Goal: Information Seeking & Learning: Learn about a topic

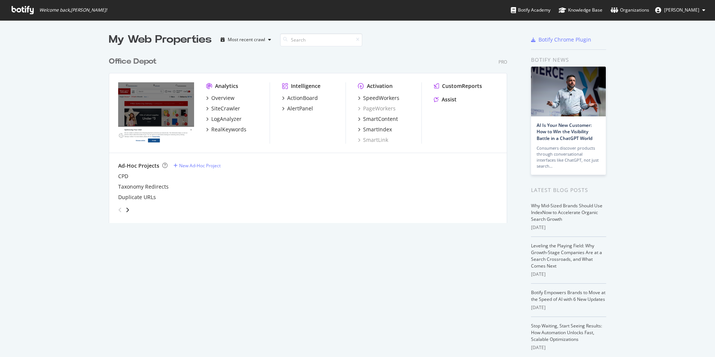
scroll to position [351, 704]
click at [17, 10] on icon at bounding box center [23, 10] width 22 height 8
click at [216, 98] on div "Overview" at bounding box center [222, 97] width 23 height 7
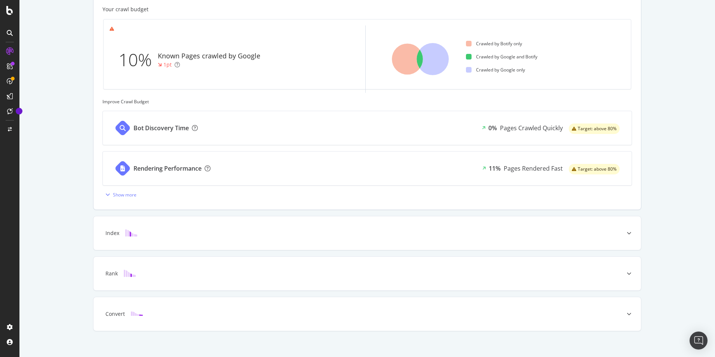
scroll to position [224, 0]
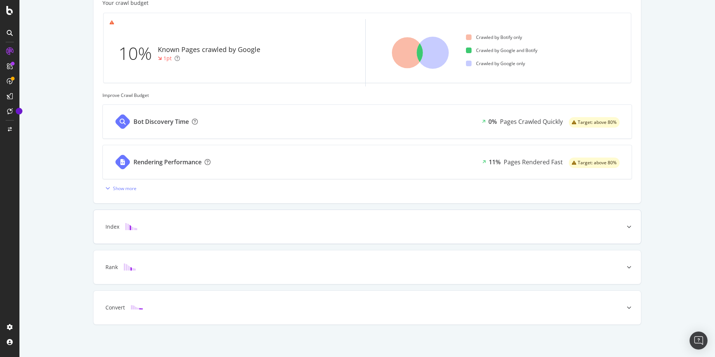
click at [204, 221] on div "Index" at bounding box center [368, 227] width 548 height 34
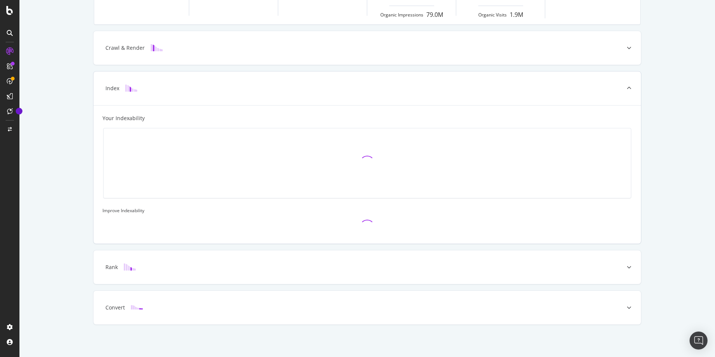
scroll to position [149, 0]
click at [223, 51] on div "Crawl & Render" at bounding box center [356, 47] width 518 height 7
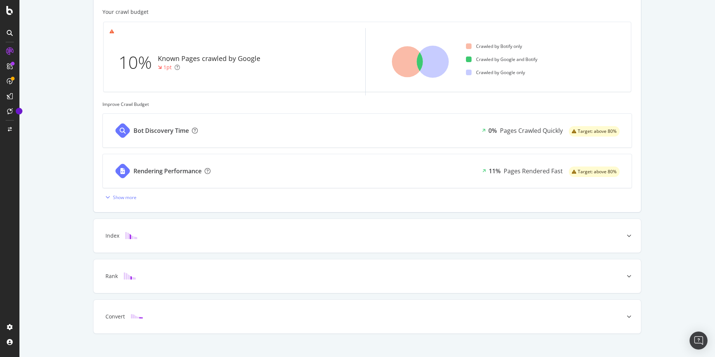
scroll to position [224, 0]
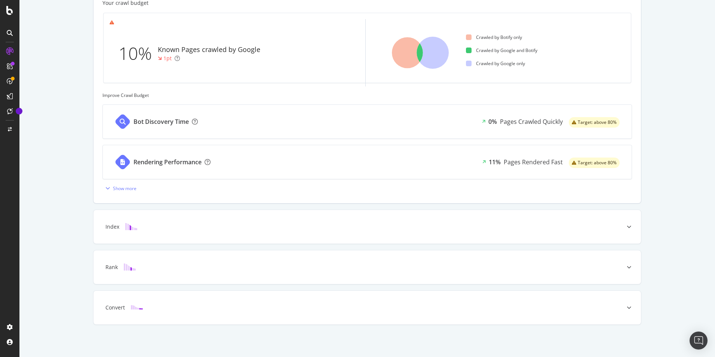
click at [235, 119] on div "Bot Discovery Time 0% Pages Crawled Quickly Target: above 80%" at bounding box center [367, 122] width 529 height 34
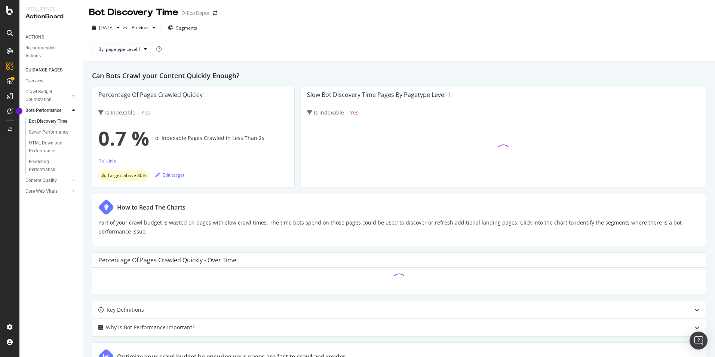
scroll to position [37, 0]
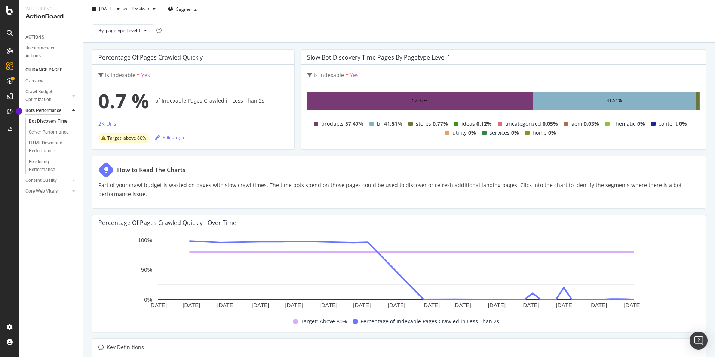
click at [39, 110] on div "Bots Performance" at bounding box center [43, 111] width 36 height 8
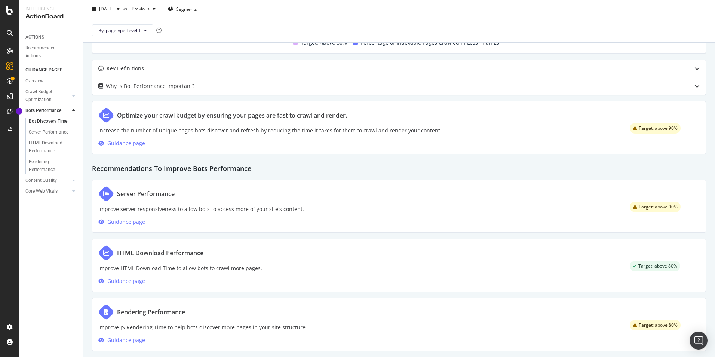
scroll to position [325, 0]
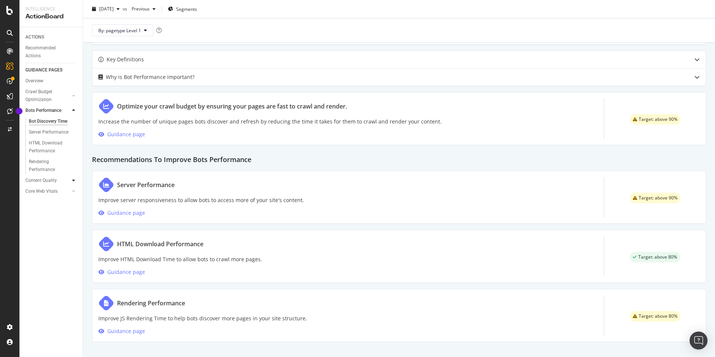
click at [72, 180] on icon at bounding box center [73, 180] width 3 height 4
click at [73, 175] on icon at bounding box center [73, 175] width 3 height 4
click at [33, 82] on div "Overview" at bounding box center [34, 81] width 18 height 8
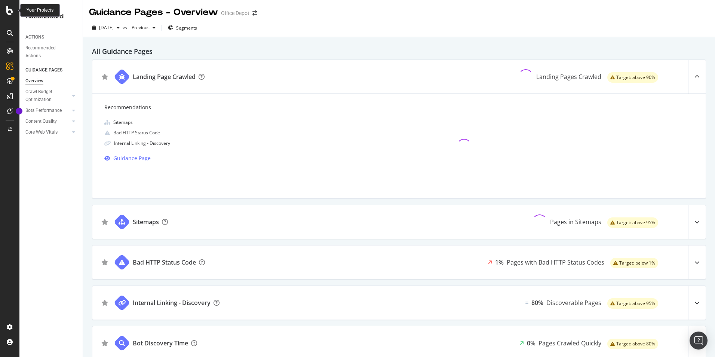
click at [7, 7] on icon at bounding box center [9, 10] width 7 height 9
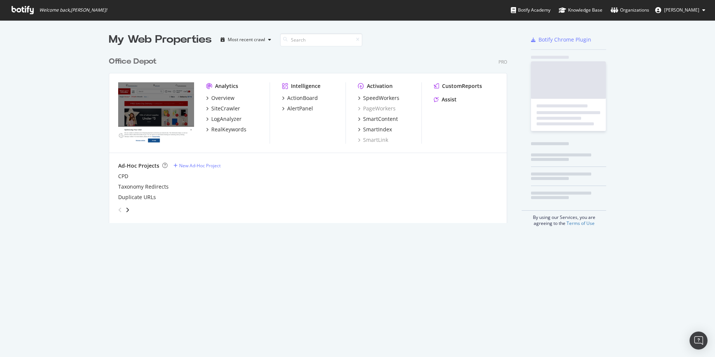
scroll to position [351, 704]
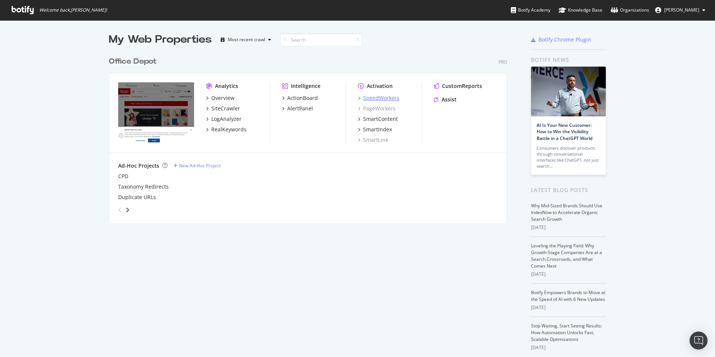
click at [365, 98] on div "SpeedWorkers" at bounding box center [381, 97] width 36 height 7
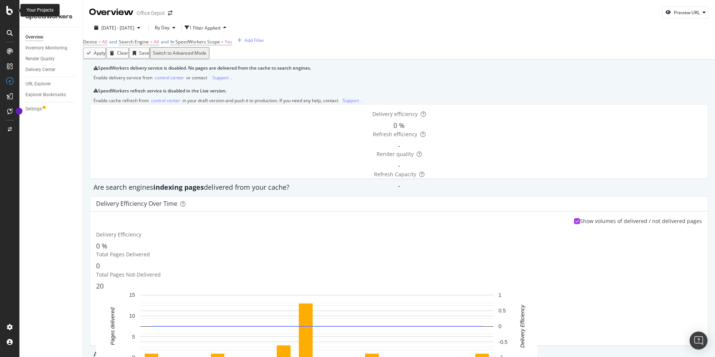
click at [7, 10] on icon at bounding box center [9, 10] width 7 height 9
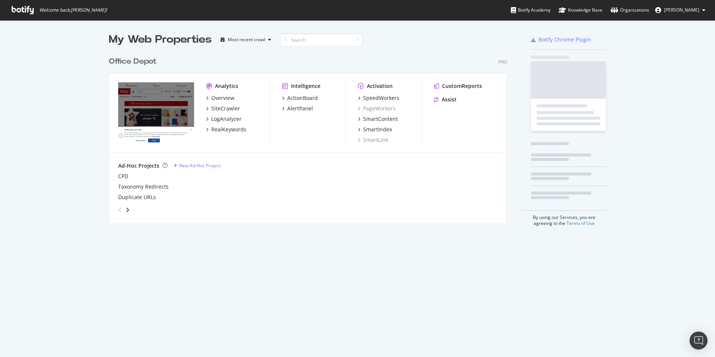
scroll to position [351, 704]
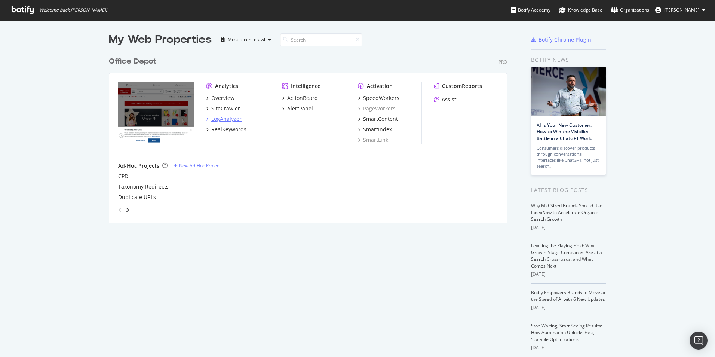
click at [228, 118] on div "LogAnalyzer" at bounding box center [226, 118] width 30 height 7
